Goal: Task Accomplishment & Management: Manage account settings

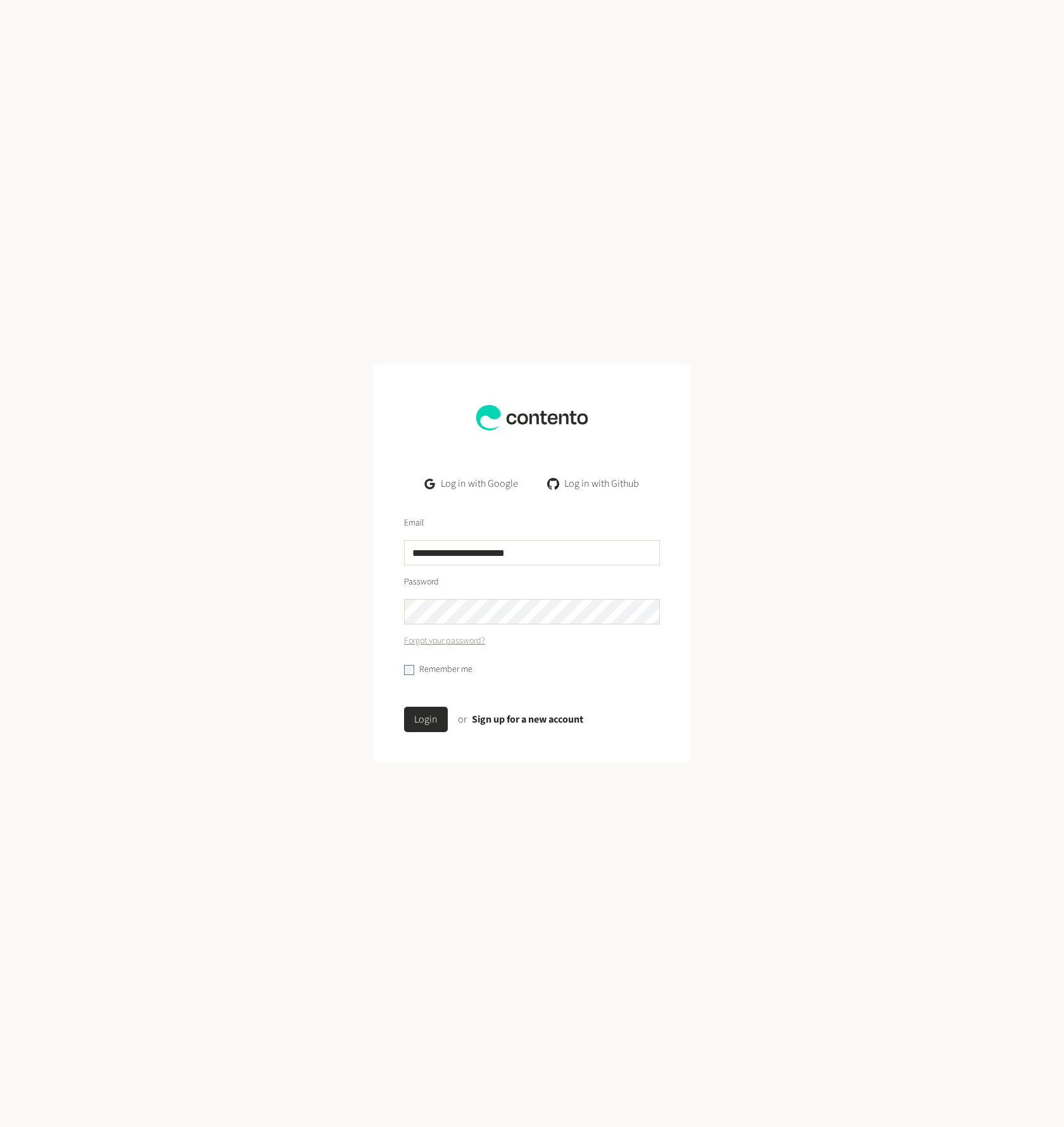
click at [496, 536] on div "**********" at bounding box center [532, 541] width 256 height 49
click at [503, 555] on input "**********" at bounding box center [532, 552] width 256 height 25
type input "**********"
click at [407, 711] on button "Login" at bounding box center [426, 719] width 44 height 25
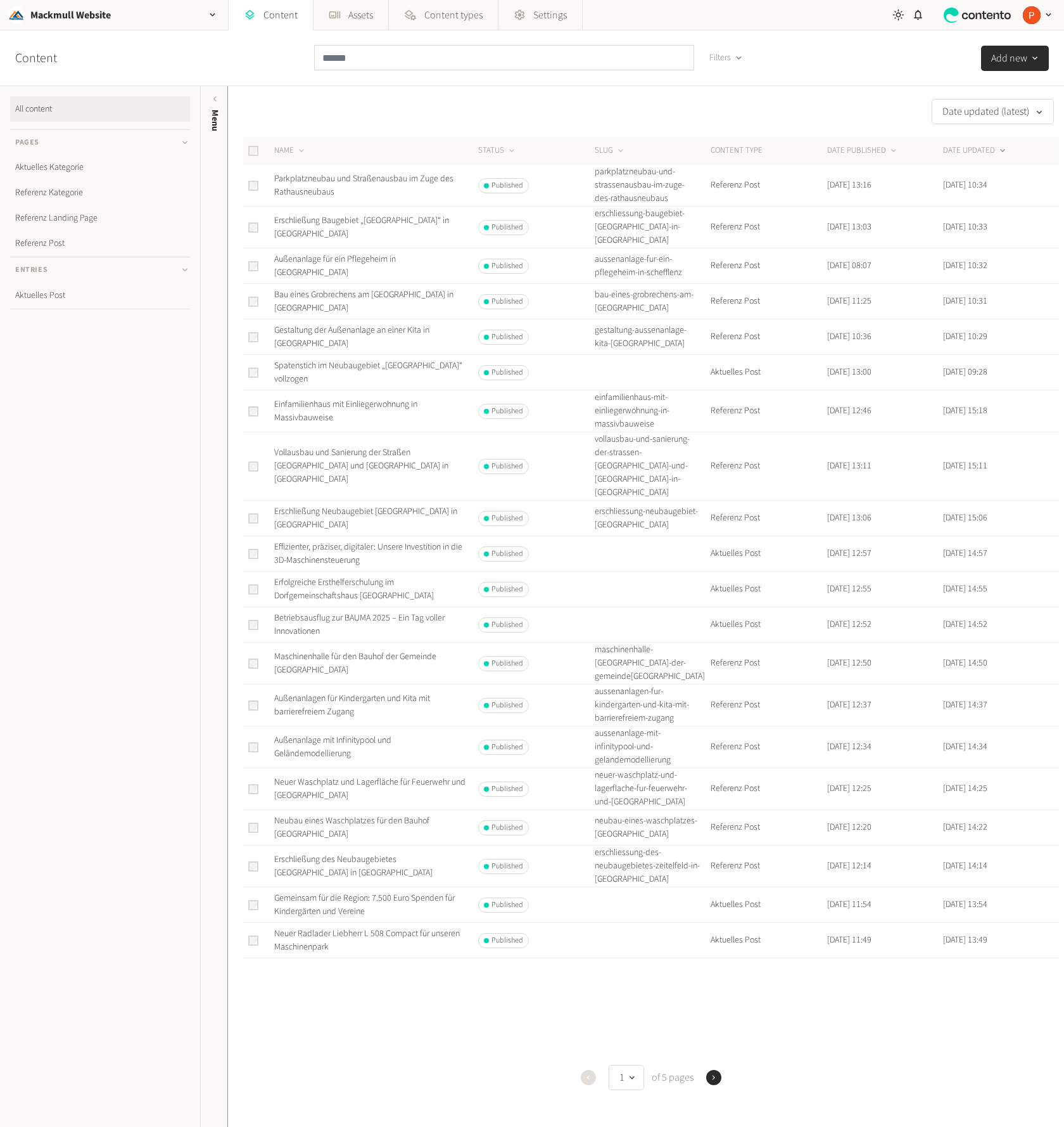
click at [99, 502] on nav "All content Pages Aktuelles Kategorie Referenz Kategorie Referenz Landing Page …" at bounding box center [100, 607] width 200 height 1041
click at [109, 331] on ul "All content Pages Aktuelles Kategorie Referenz Kategorie Referenz Landing Page …" at bounding box center [99, 233] width 180 height 274
click at [547, 99] on div "Date updated (latest) NAME STATUS SLUG CONTENT TYPE DATE PUBLISHED DATE UPDATED…" at bounding box center [646, 607] width 836 height 1041
click at [988, 17] on icon at bounding box center [989, 15] width 6 height 7
click at [1041, 13] on div "button" at bounding box center [1037, 15] width 44 height 30
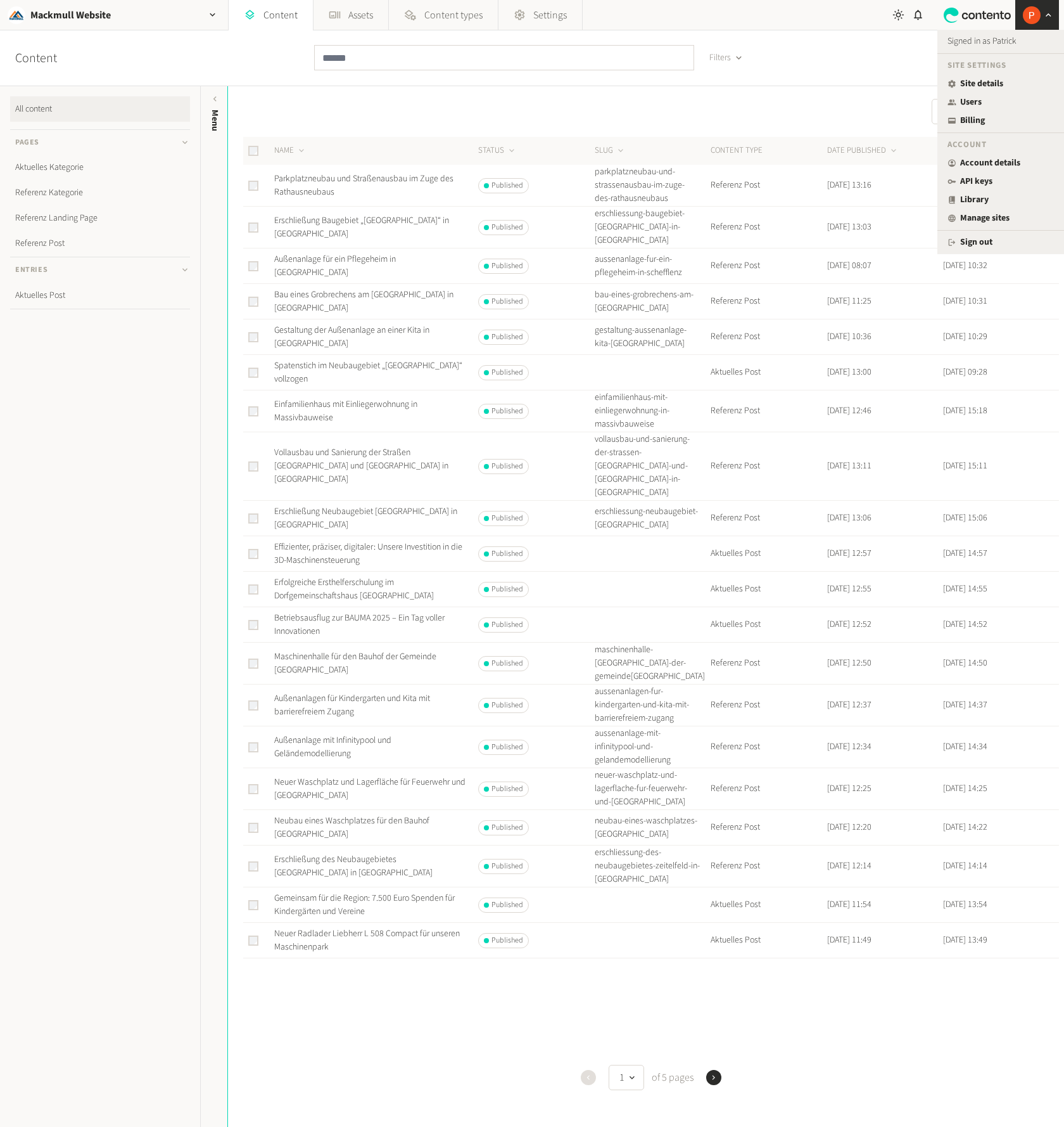
click at [860, 90] on div "Date updated (latest) NAME STATUS SLUG CONTENT TYPE DATE PUBLISHED DATE UPDATED…" at bounding box center [646, 607] width 836 height 1041
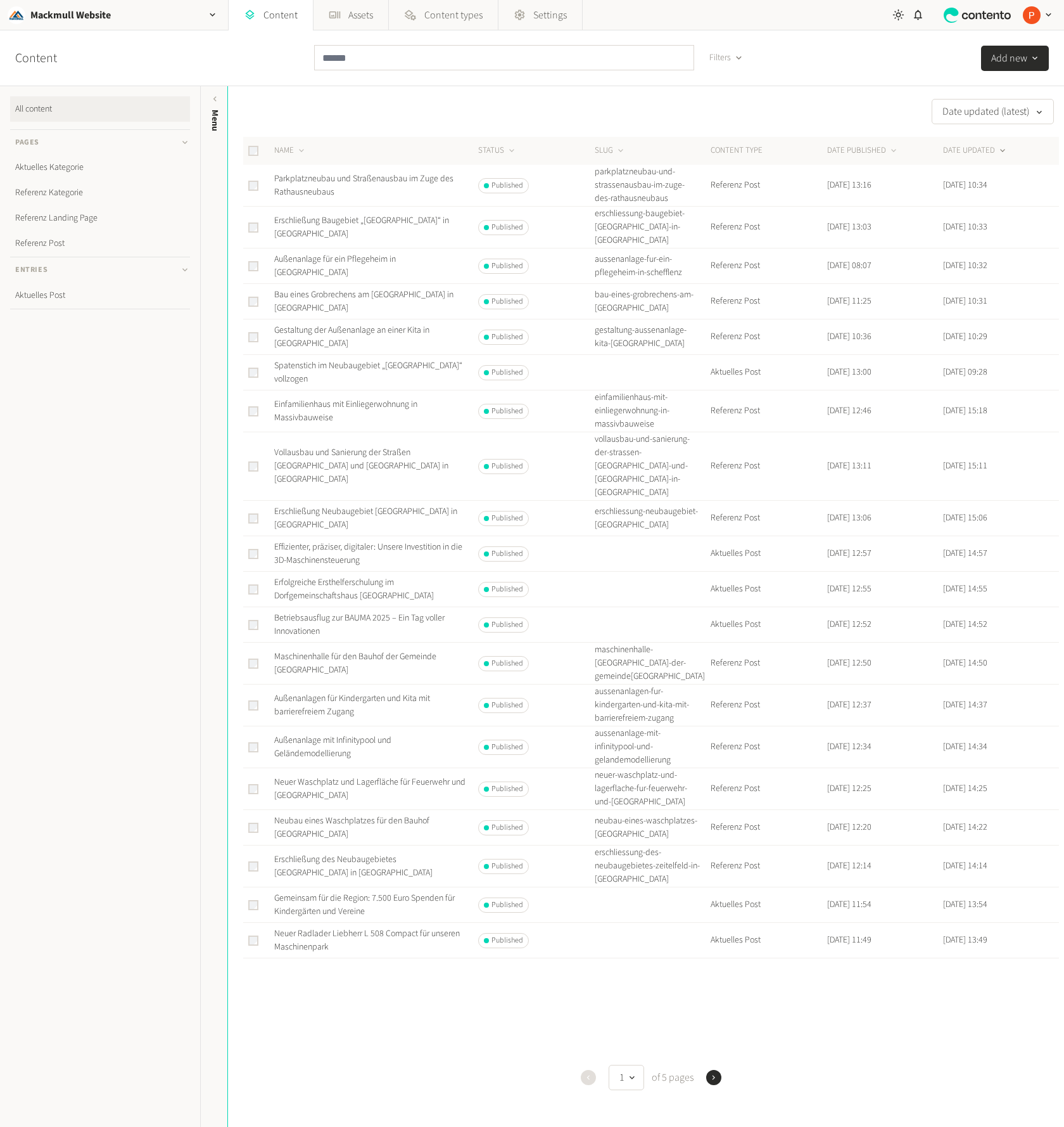
click at [1049, 7] on div "button" at bounding box center [1037, 15] width 44 height 30
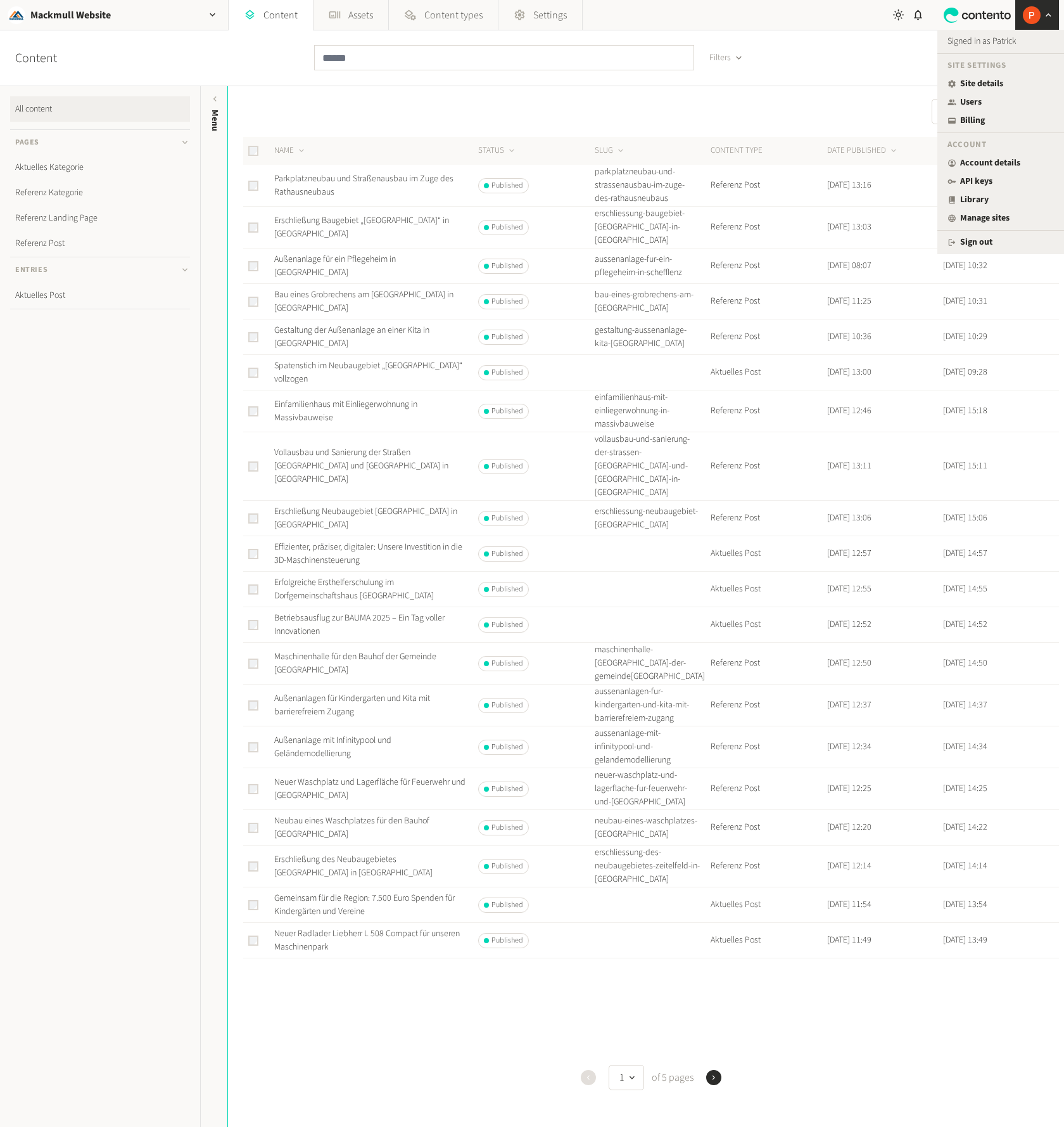
click at [349, 88] on div "Date updated (latest) NAME STATUS SLUG CONTENT TYPE DATE PUBLISHED DATE UPDATED…" at bounding box center [646, 607] width 836 height 1041
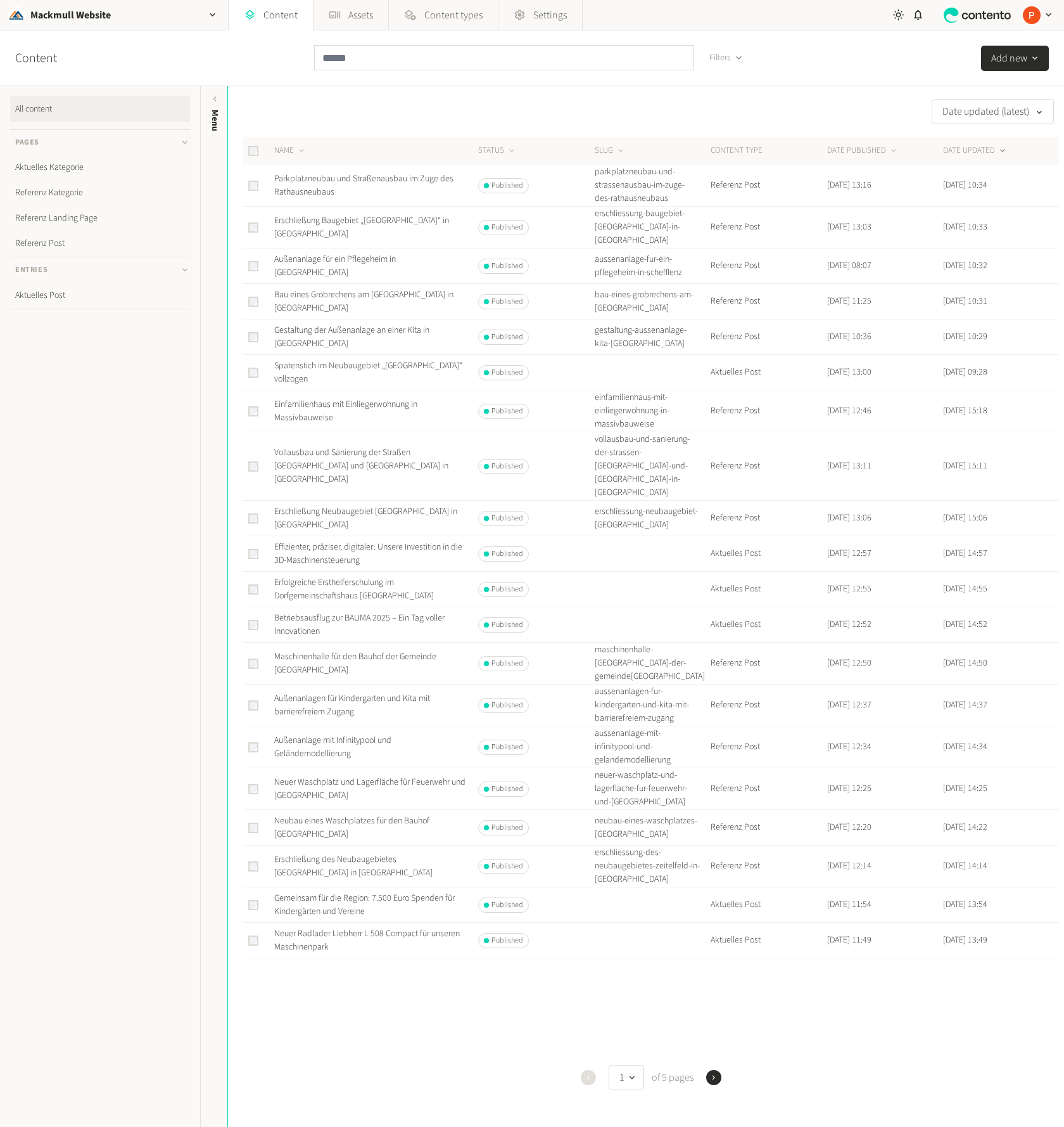
click at [99, 581] on nav "All content Pages Aktuelles Kategorie Referenz Kategorie Referenz Landing Page …" at bounding box center [100, 607] width 200 height 1041
click at [405, 981] on div at bounding box center [651, 999] width 816 height 81
click at [431, 24] on link "Content types" at bounding box center [443, 15] width 108 height 30
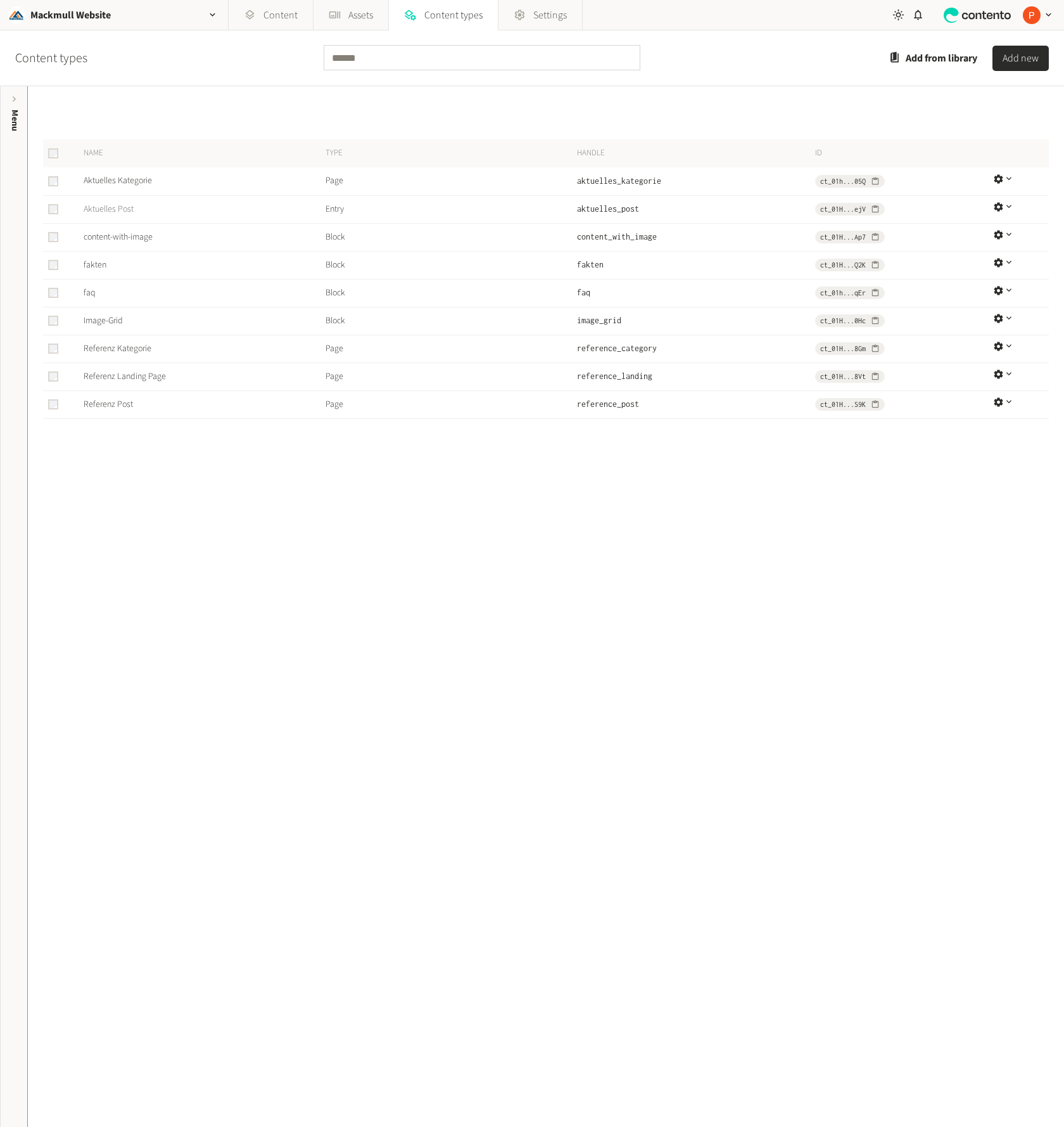
click at [128, 211] on link "Aktuelles Post" at bounding box center [109, 209] width 50 height 13
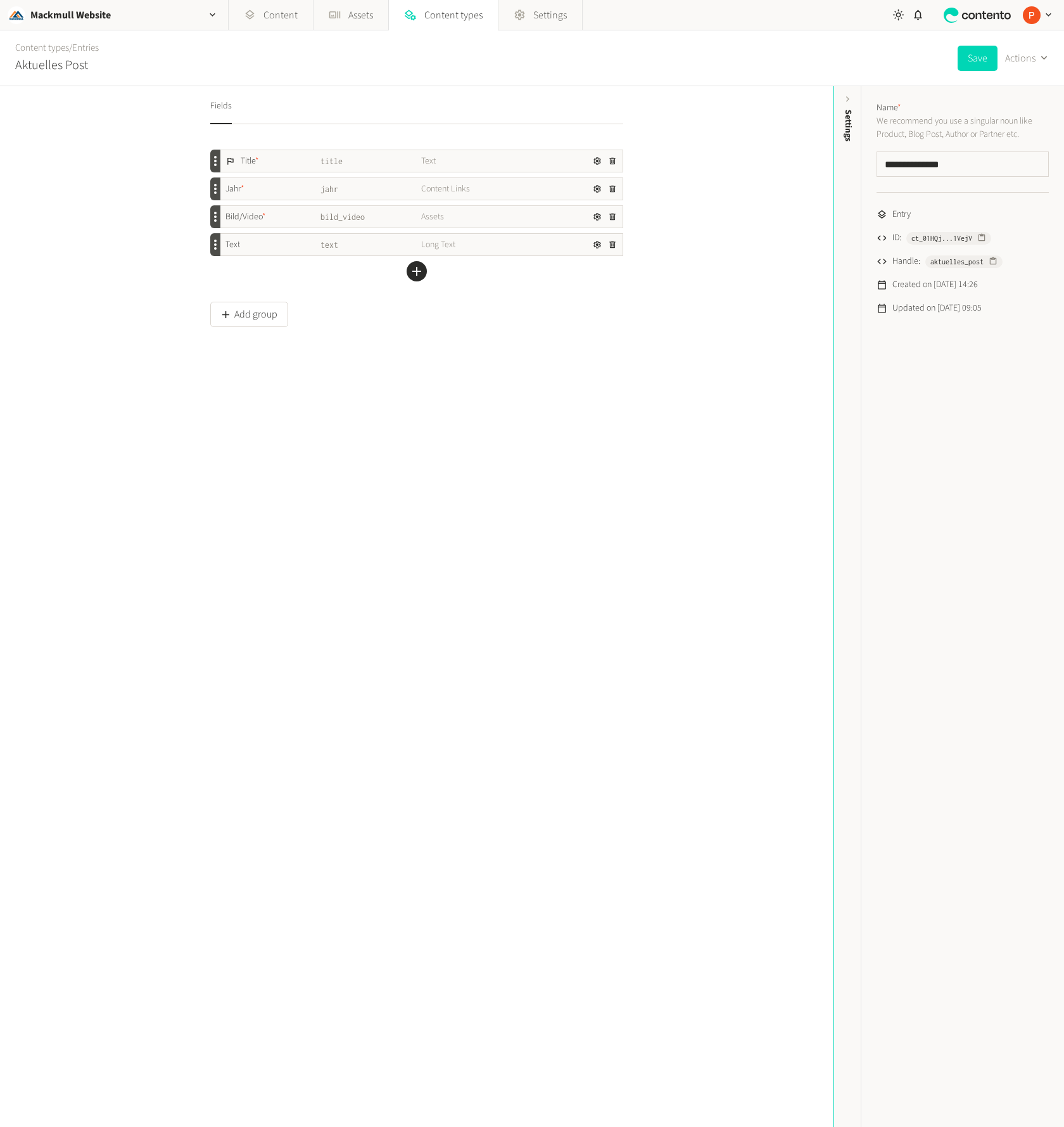
click at [384, 372] on div "Title * title Text Jahr * jahr Content Links Bild/Video * bild_video Assets Tex…" at bounding box center [417, 283] width 413 height 289
click at [69, 217] on div "Fields Title * title Text Jahr * jahr Content Links Bild/Video * bild_video Ass…" at bounding box center [417, 607] width 834 height 1041
click at [315, 704] on div "Fields Title * title Text Jahr * jahr Content Links Bild/Video * bild_video Ass…" at bounding box center [417, 607] width 834 height 1041
click at [128, 222] on div "Fields Title * title Text Jahr * jahr Content Links Bild/Video * bild_video Ass…" at bounding box center [417, 607] width 834 height 1041
click at [285, 10] on link "Content" at bounding box center [271, 15] width 85 height 30
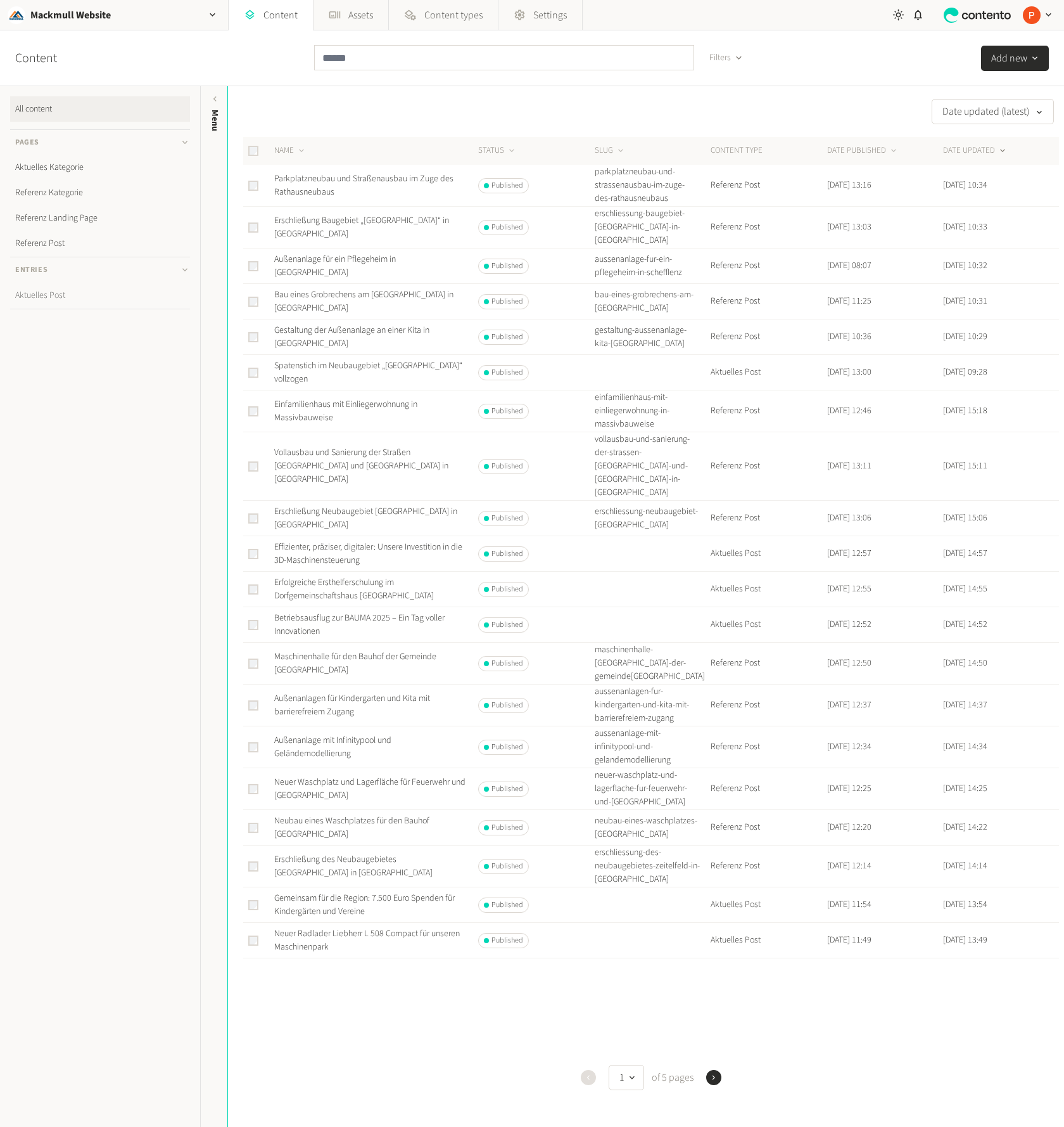
click at [67, 305] on link "Aktuelles Post" at bounding box center [99, 295] width 180 height 25
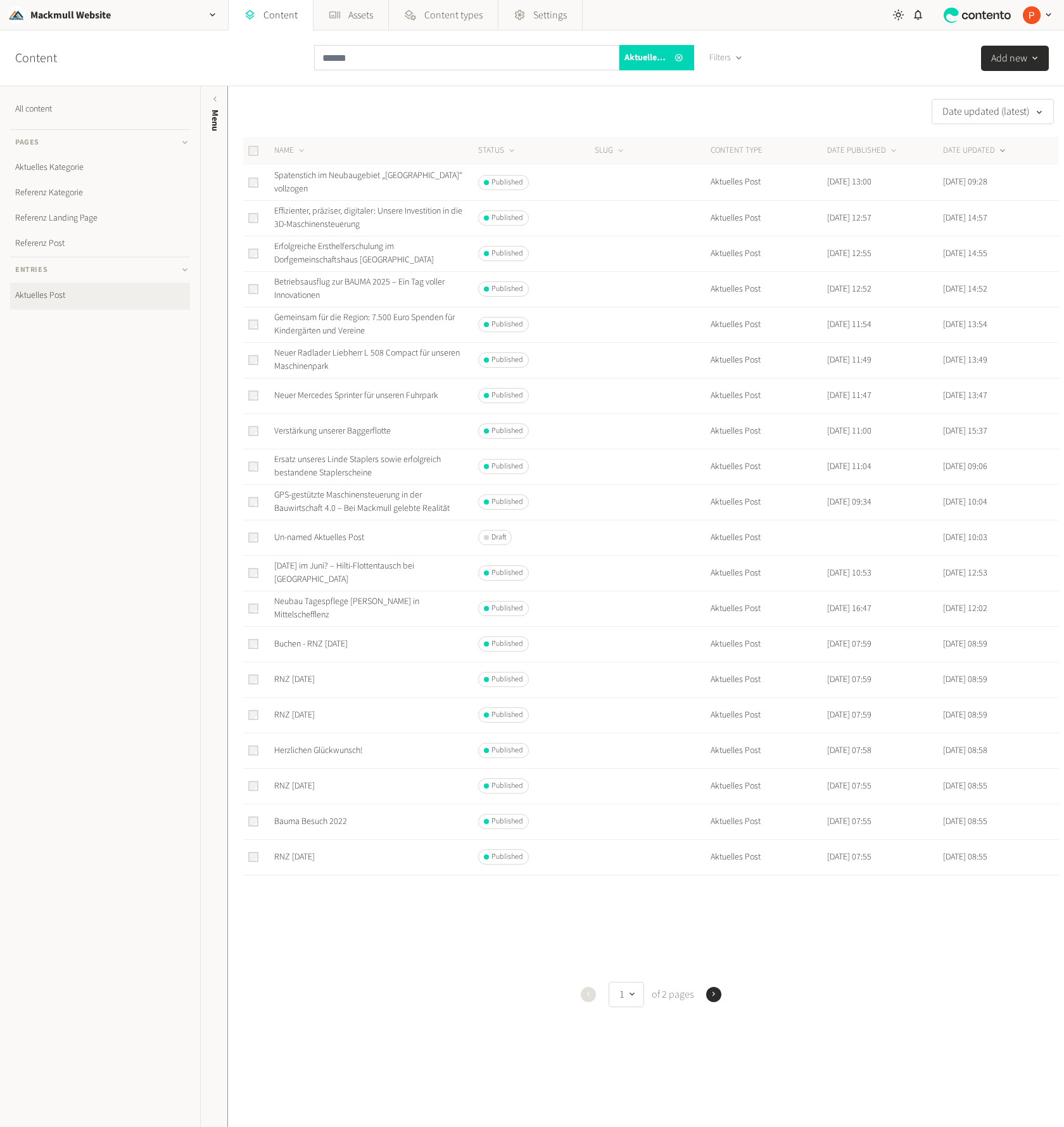
click at [357, 168] on td "Spatenstich im Neubaugebiet „[GEOGRAPHIC_DATA]“ vollzogen" at bounding box center [376, 183] width 204 height 36
click at [151, 10] on div "Mackmull Website" at bounding box center [114, 15] width 228 height 30
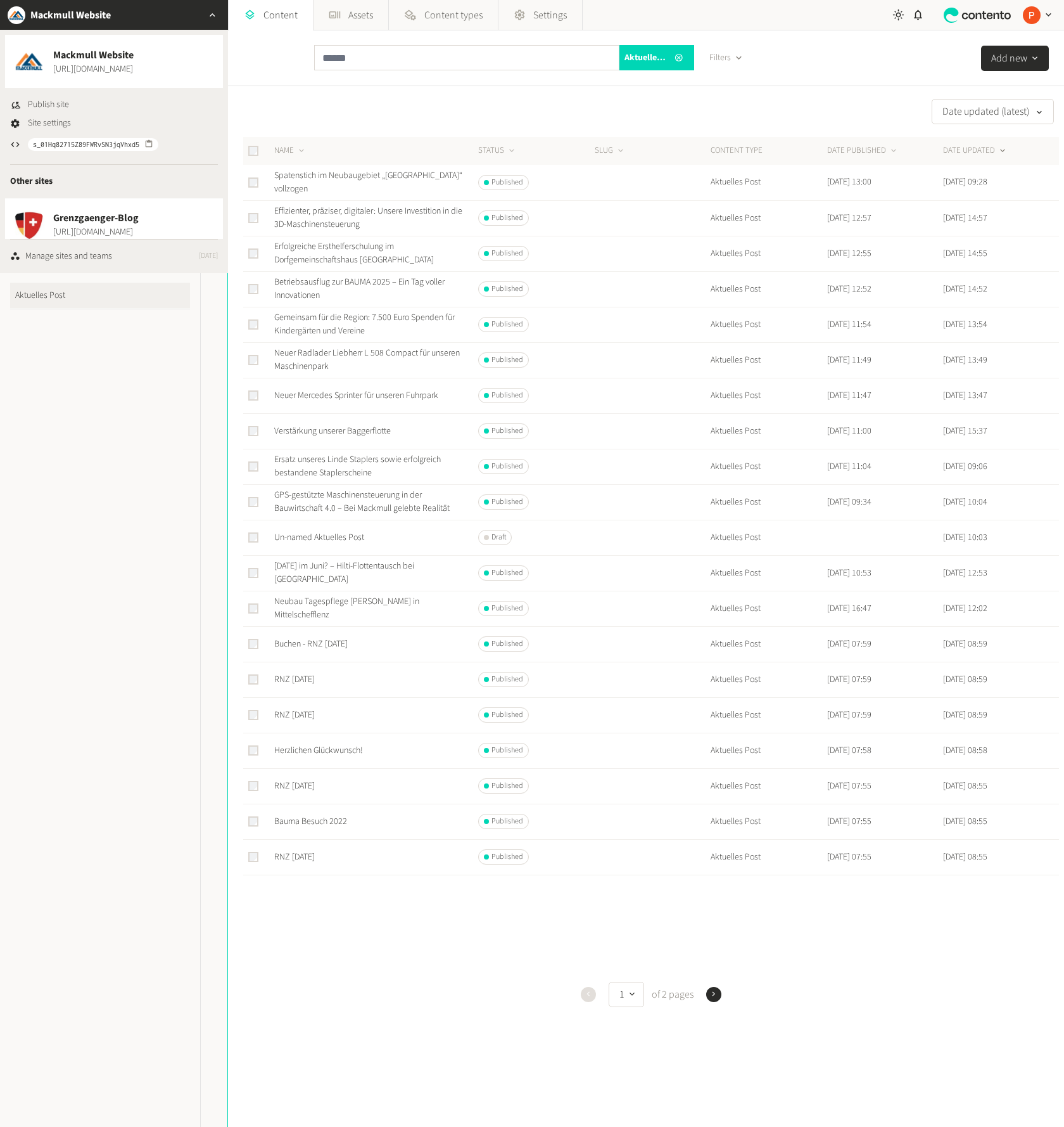
click at [84, 234] on span "[URL][DOMAIN_NAME]" at bounding box center [95, 232] width 85 height 13
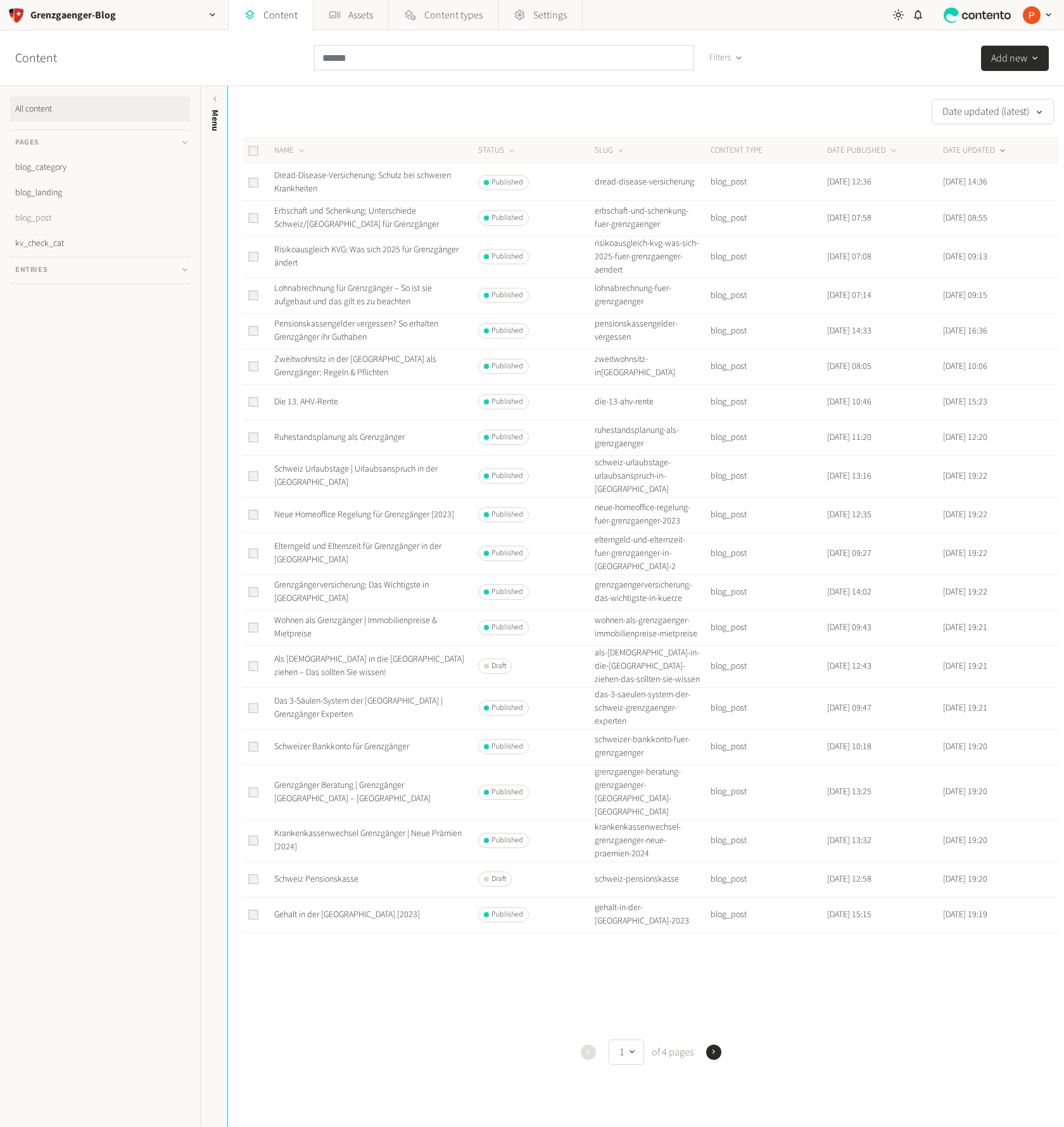
click at [69, 228] on link "blog_post" at bounding box center [99, 218] width 180 height 25
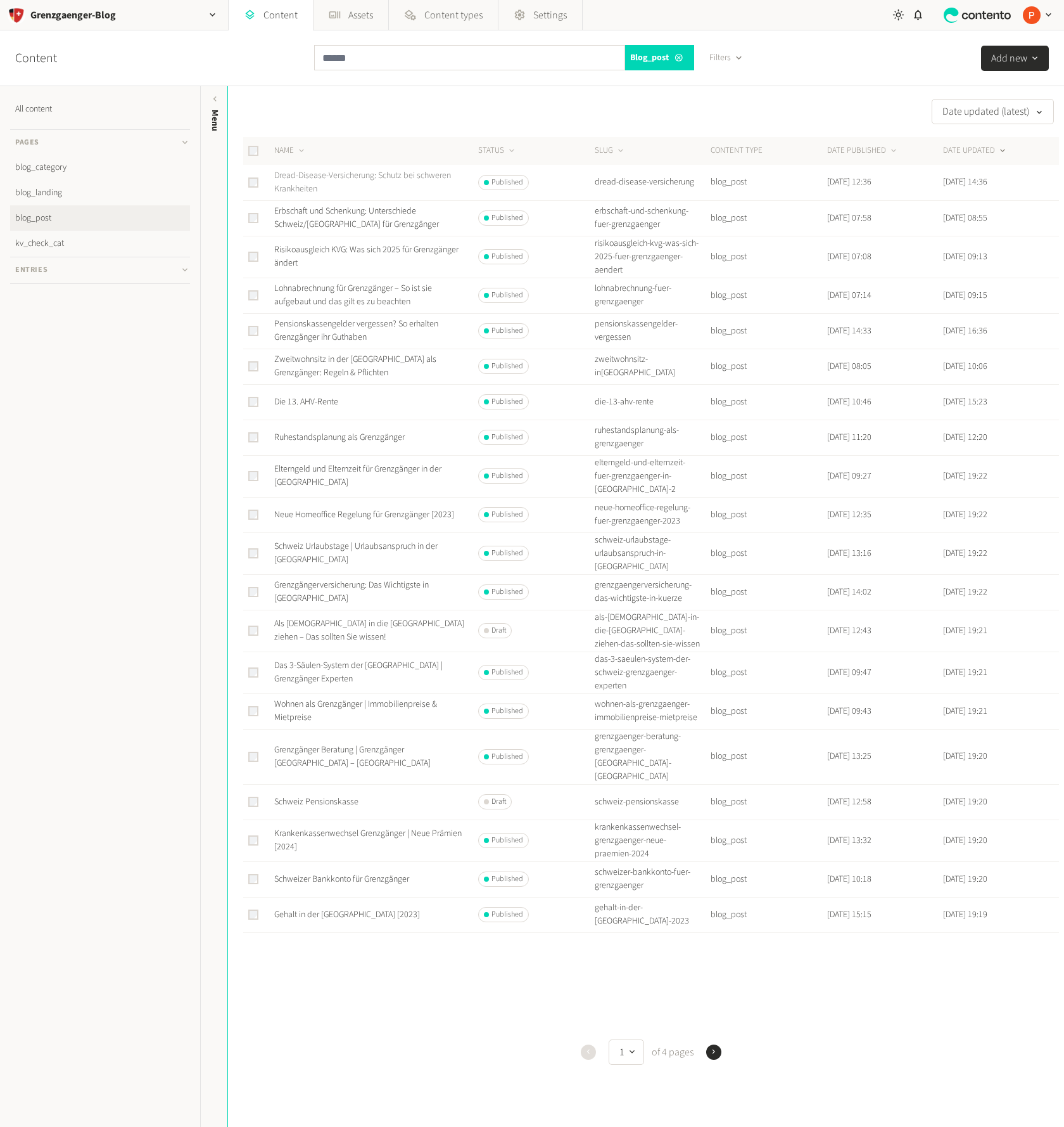
click at [310, 190] on link "Dread-Disease-Versicherung: Schutz bei schweren Krankheiten" at bounding box center [362, 182] width 176 height 26
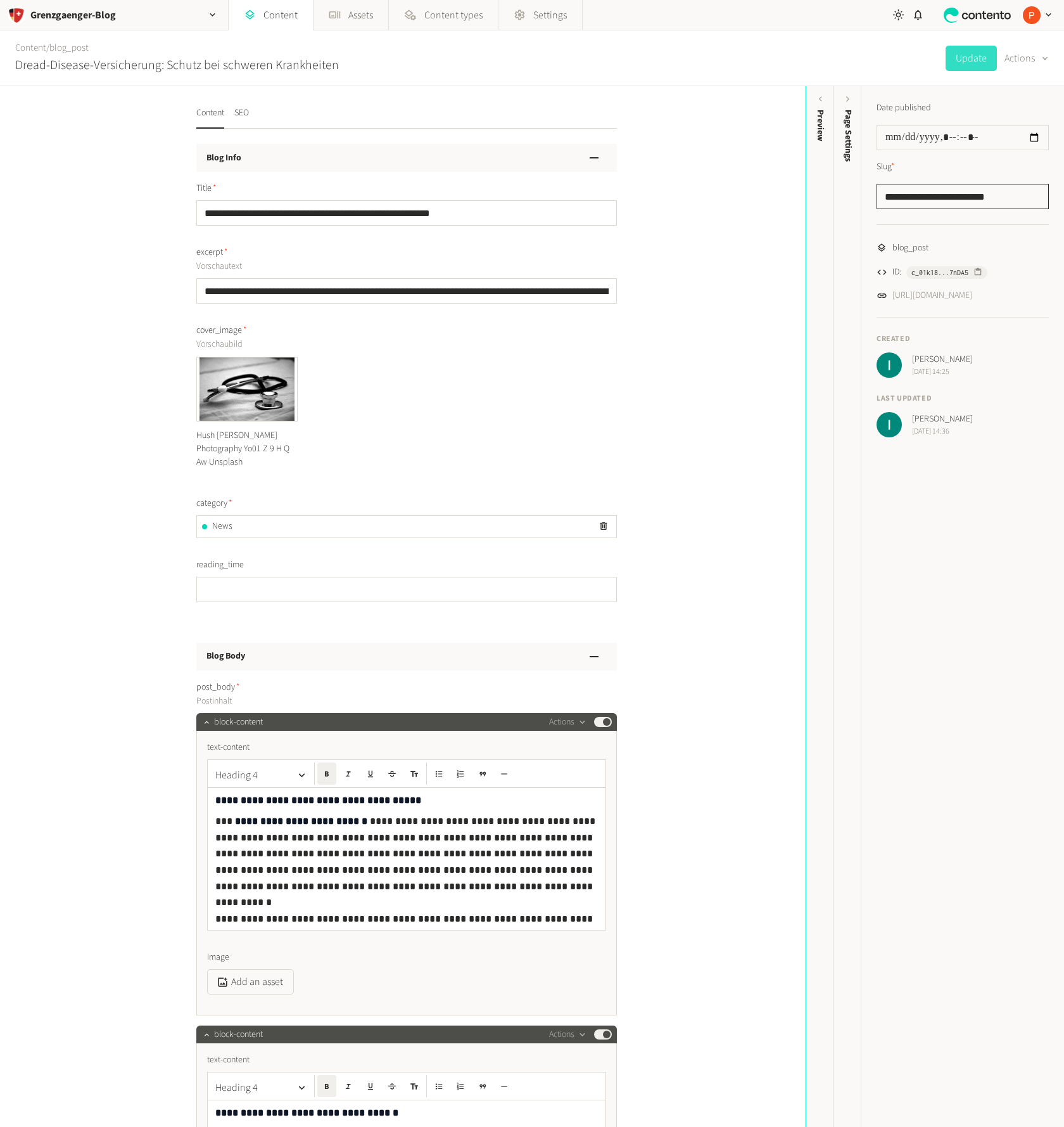
click at [924, 201] on input "**********" at bounding box center [963, 196] width 172 height 25
click at [82, 204] on div "**********" at bounding box center [402, 607] width 806 height 1041
click at [446, 22] on link "Content types" at bounding box center [443, 15] width 108 height 30
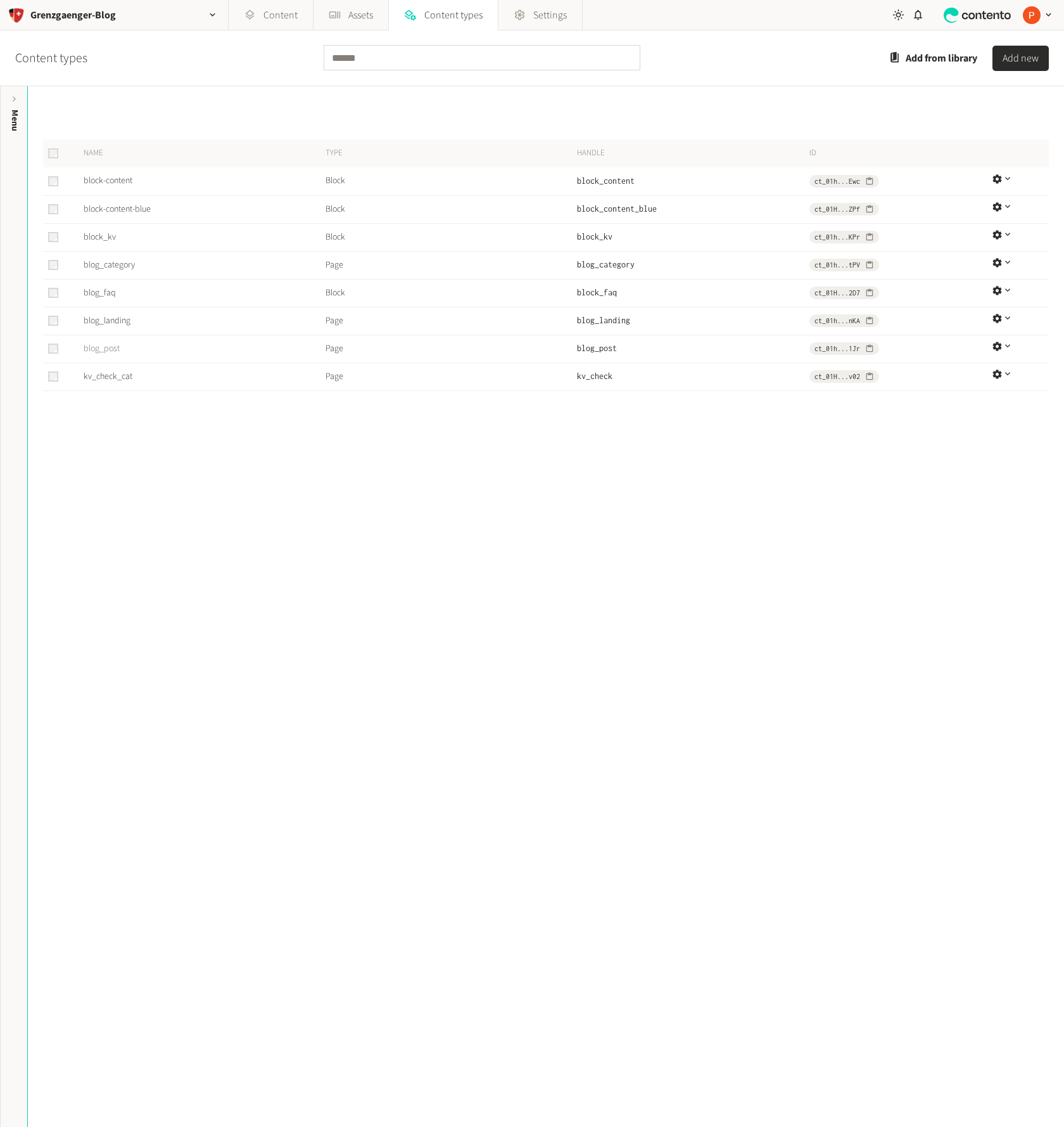
click at [98, 351] on link "blog_post" at bounding box center [102, 349] width 36 height 13
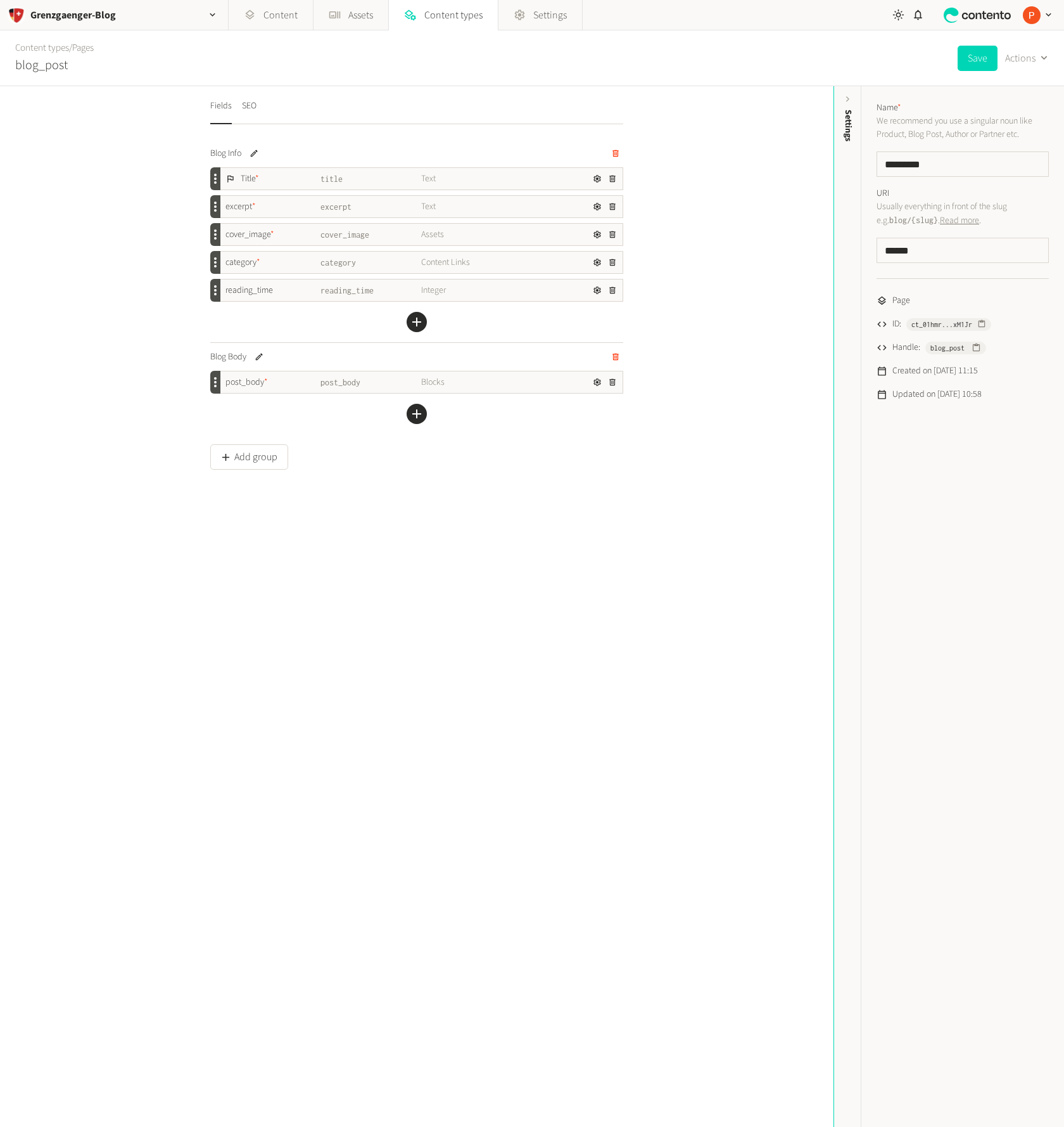
click at [737, 798] on div "Fields SEO Blog Info Title * title Text excerpt * excerpt Text cover_image * co…" at bounding box center [417, 607] width 834 height 1041
click at [293, 24] on link "Content" at bounding box center [271, 15] width 85 height 30
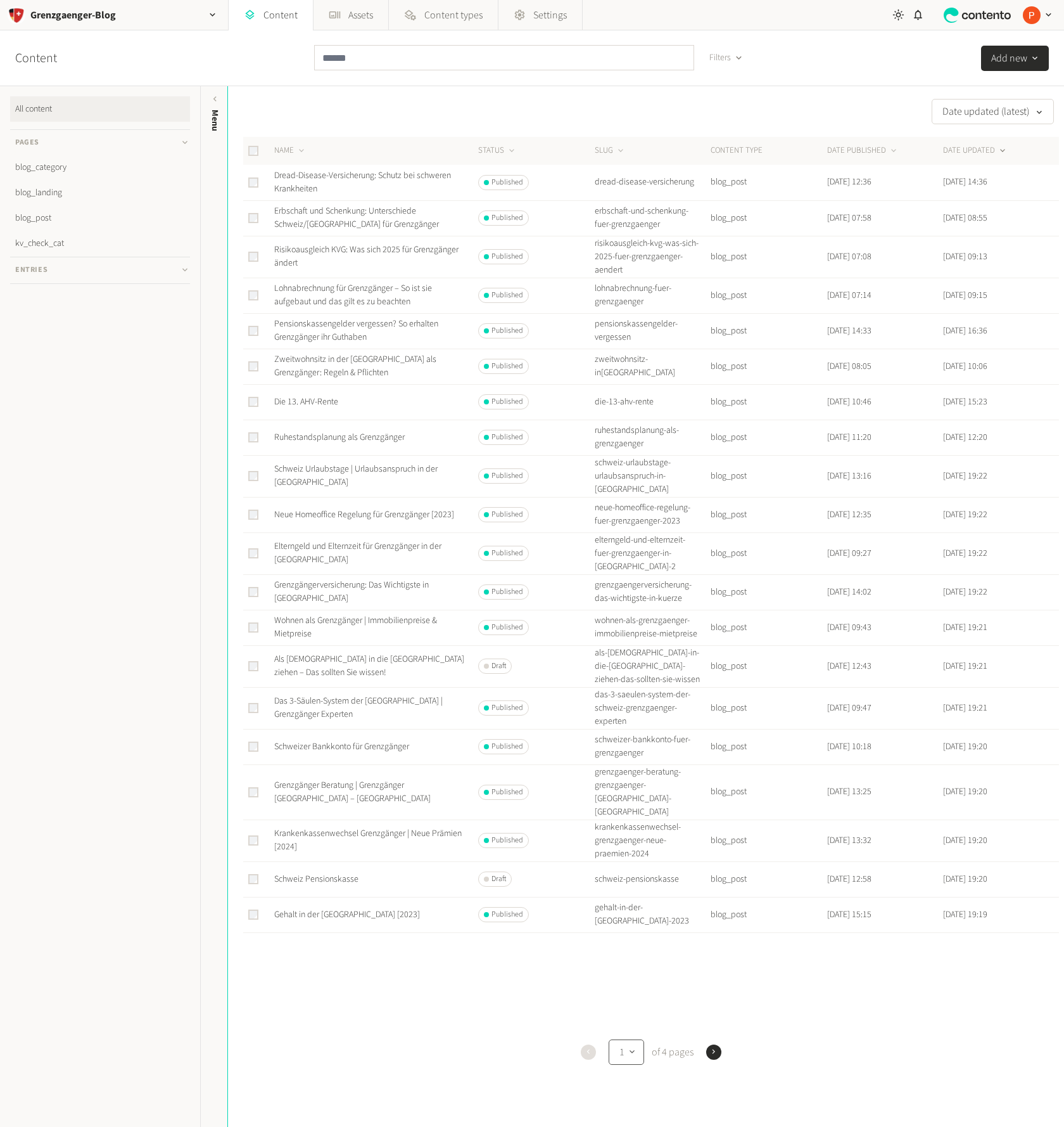
click at [636, 1046] on button "1" at bounding box center [627, 1051] width 36 height 25
click at [723, 1010] on div "NAME STATUS SLUG CONTENT TYPE DATE PUBLISHED DATE UPDATED Dread-Disease-Versich…" at bounding box center [651, 607] width 816 height 941
click at [498, 152] on button "STATUS" at bounding box center [497, 151] width 39 height 13
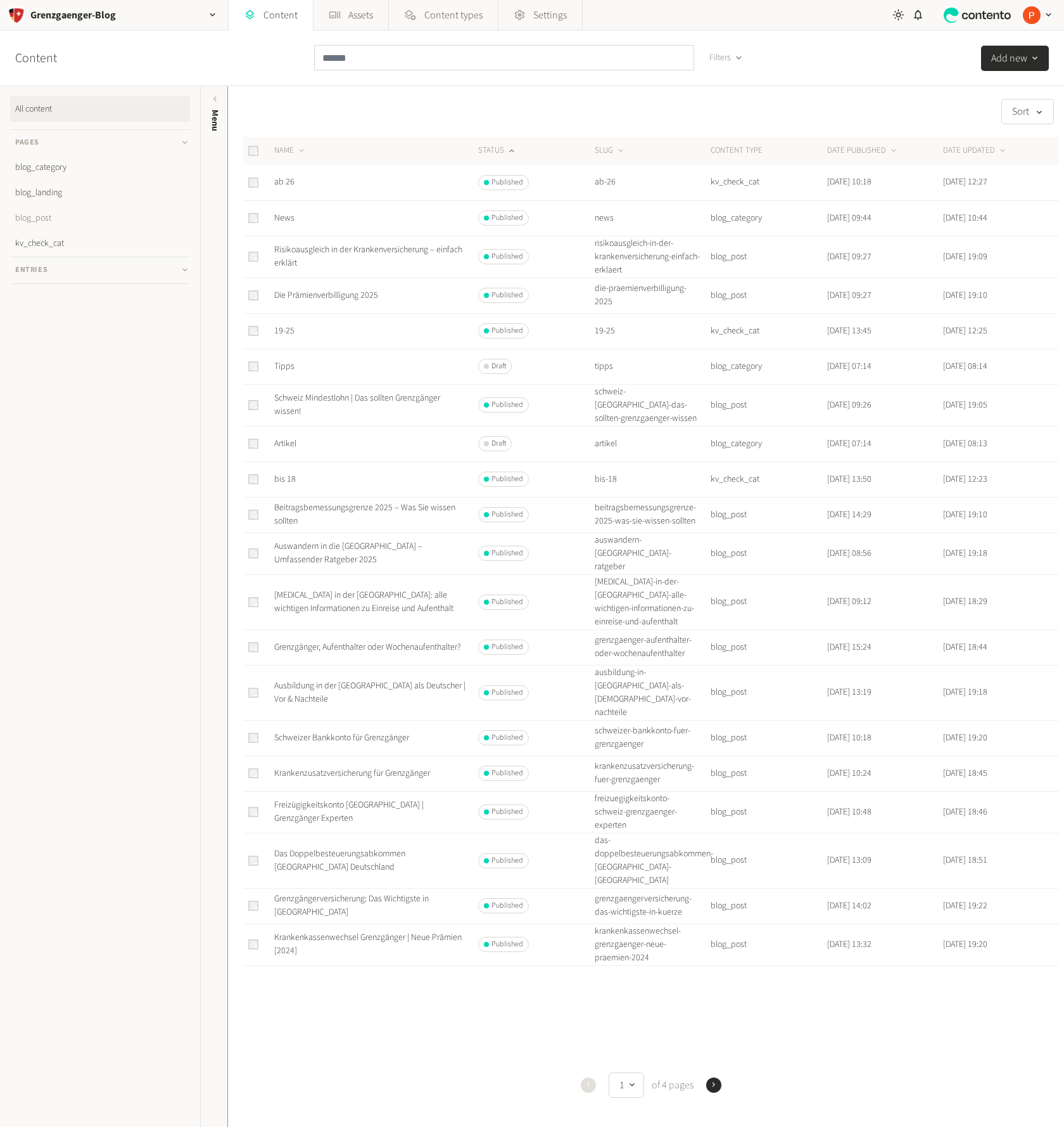
click at [113, 220] on link "blog_post" at bounding box center [99, 218] width 180 height 25
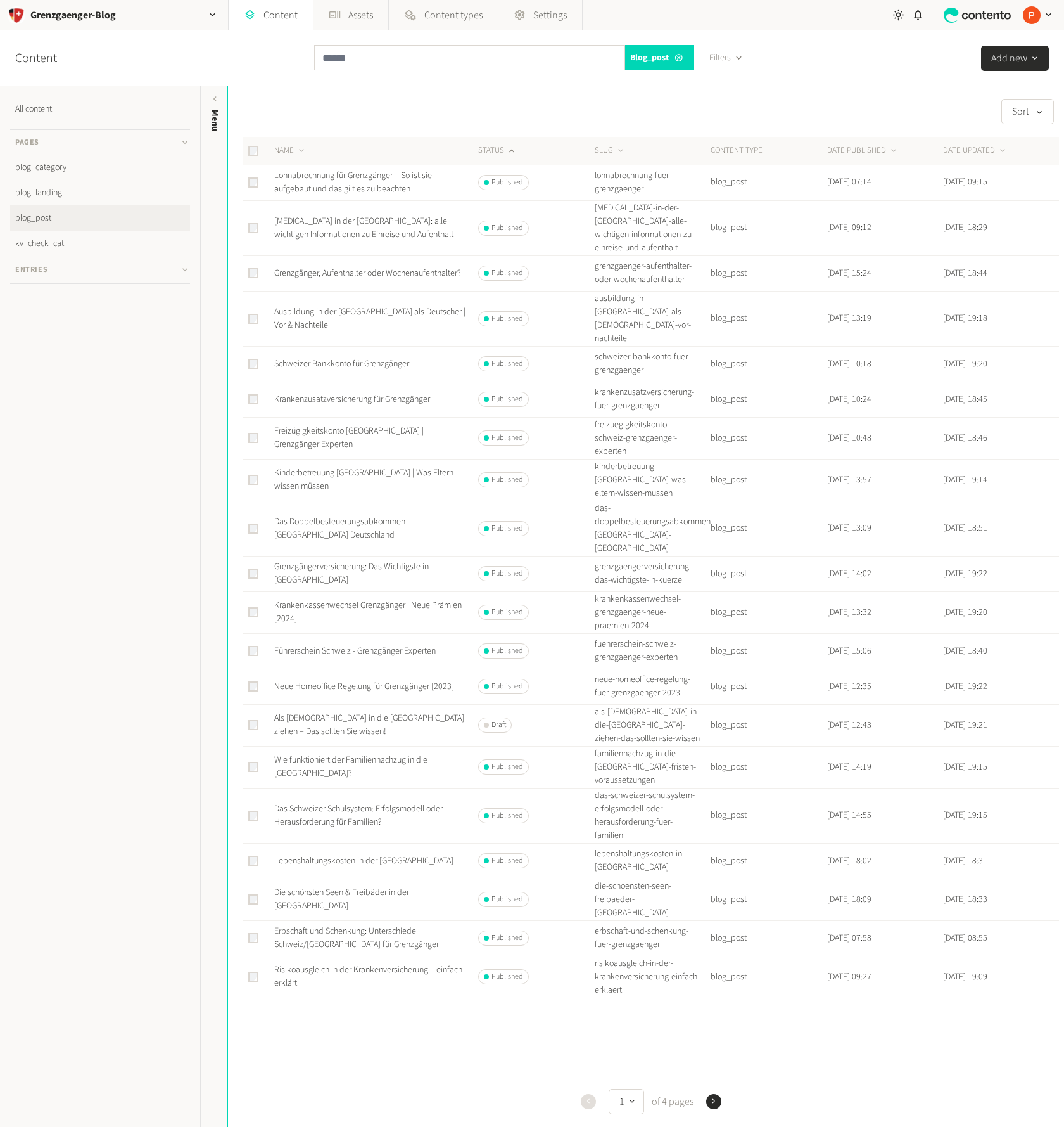
click at [1018, 131] on div "Sort NAME STATUS SLUG CONTENT TYPE DATE PUBLISHED DATE UPDATED Lohnabrechnung f…" at bounding box center [646, 621] width 836 height 1044
click at [1018, 124] on div "Sort NAME STATUS SLUG CONTENT TYPE DATE PUBLISHED DATE UPDATED Lohnabrechnung f…" at bounding box center [646, 621] width 836 height 1044
click at [1018, 120] on button "Sort" at bounding box center [1027, 111] width 53 height 25
click at [714, 1097] on icon "button" at bounding box center [714, 1101] width 9 height 9
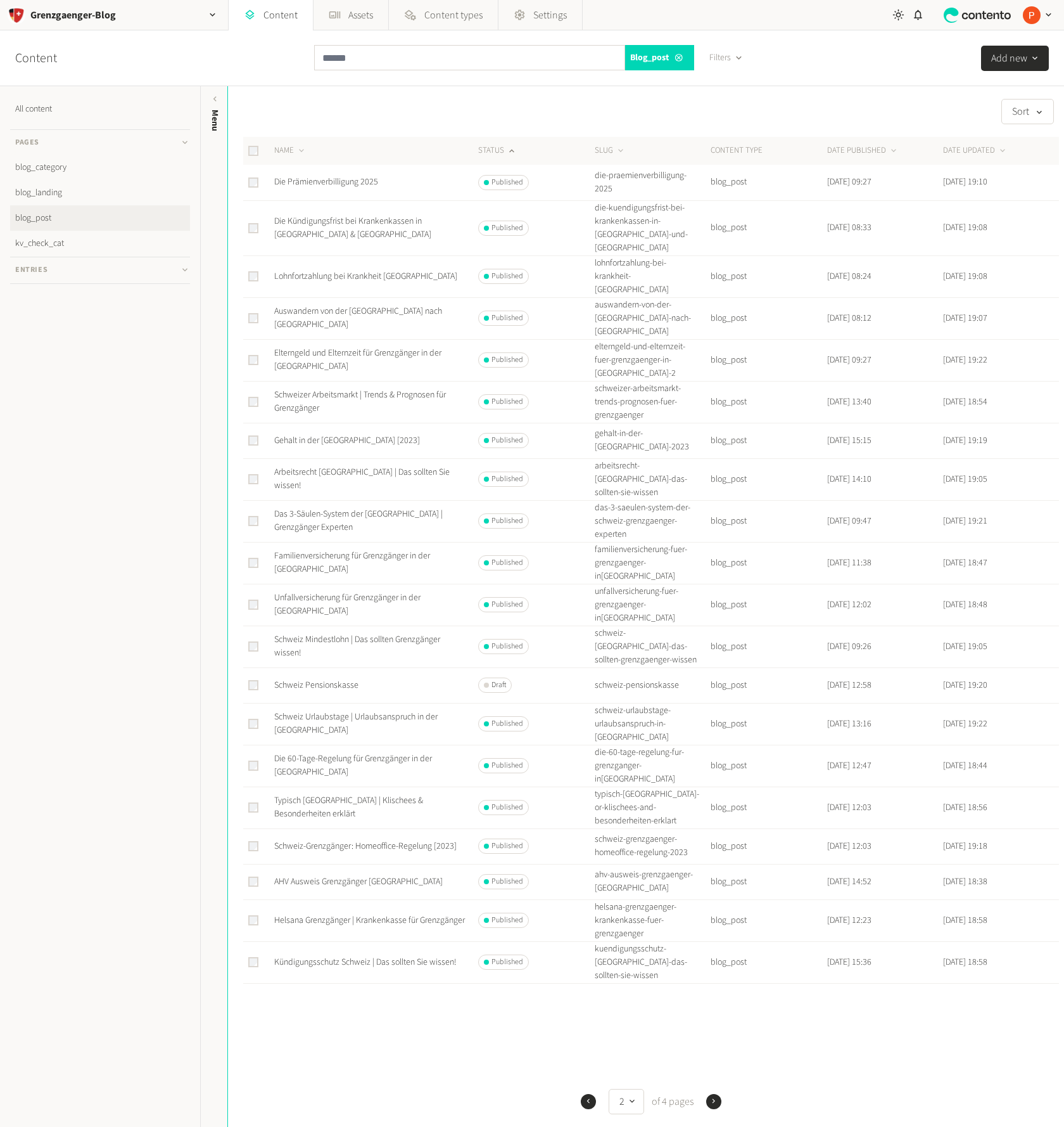
click at [710, 1097] on icon "button" at bounding box center [714, 1101] width 9 height 9
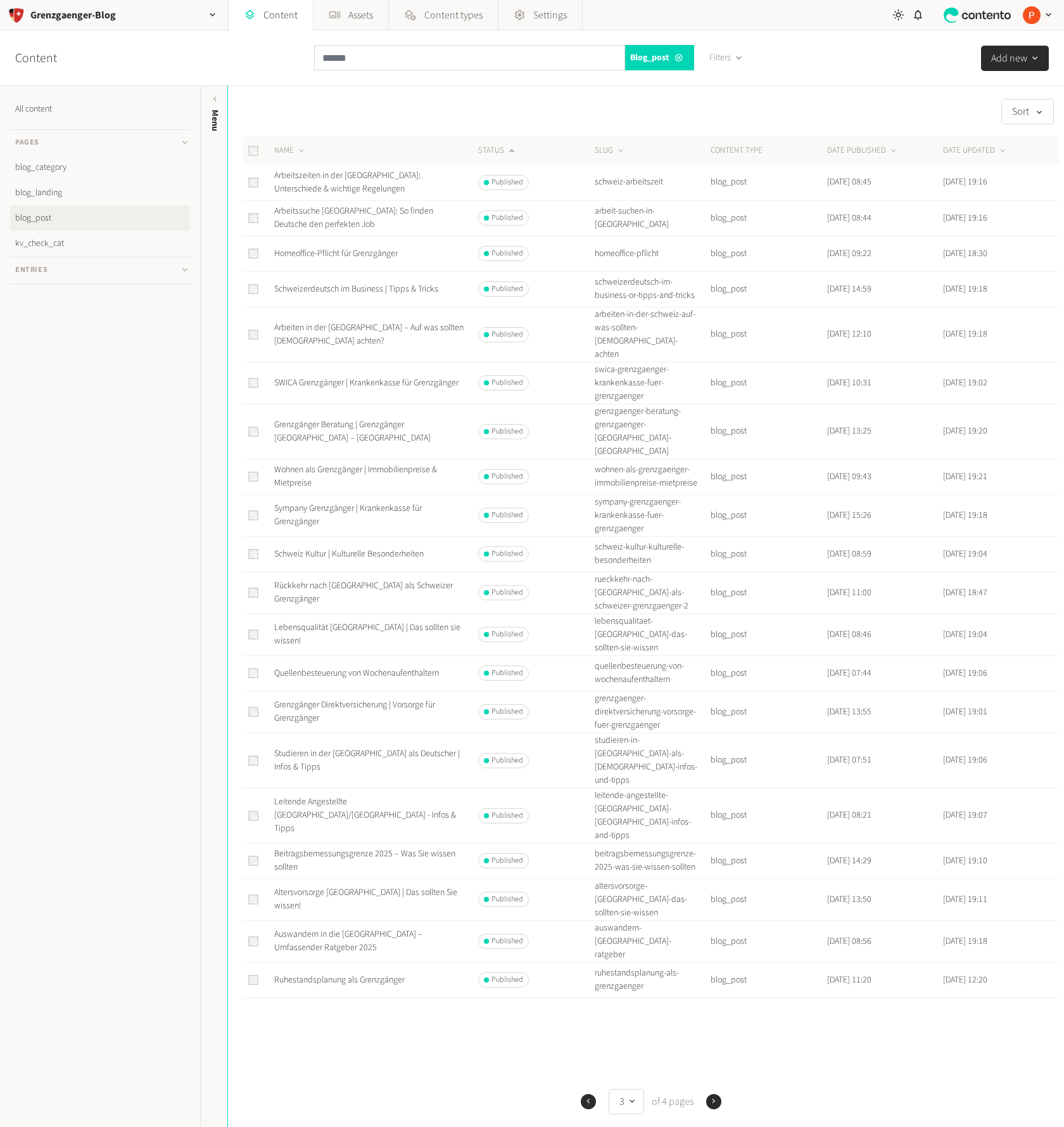
click at [713, 1099] on icon "button" at bounding box center [714, 1100] width 2 height 4
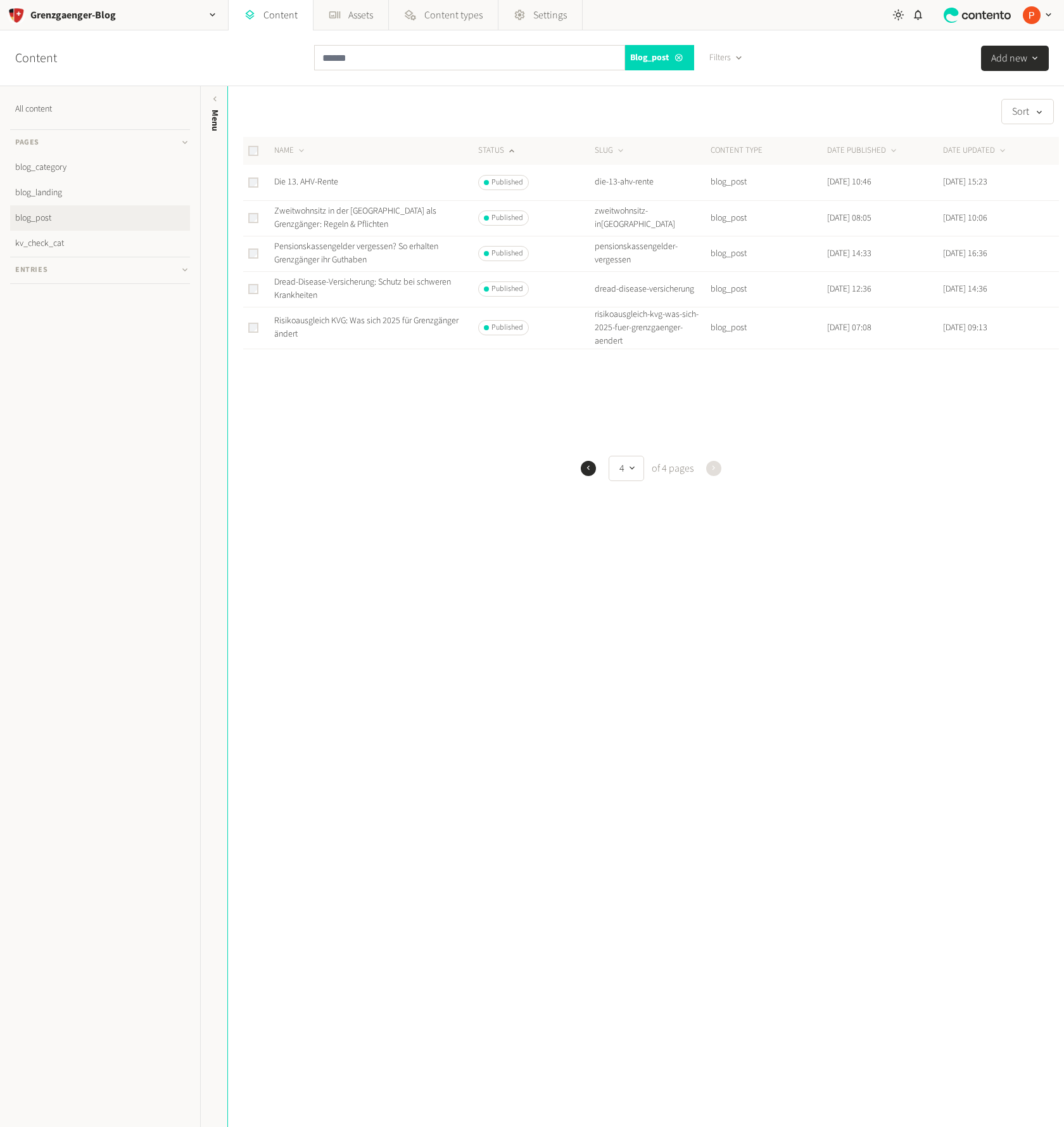
click at [721, 631] on div "Sort NAME STATUS SLUG CONTENT TYPE DATE PUBLISHED DATE UPDATED Die 13. AHV-Rent…" at bounding box center [646, 607] width 836 height 1041
click at [778, 794] on div "Sort NAME STATUS SLUG CONTENT TYPE DATE PUBLISHED DATE UPDATED Die 13. AHV-Rent…" at bounding box center [646, 607] width 836 height 1041
